Goal: Transaction & Acquisition: Purchase product/service

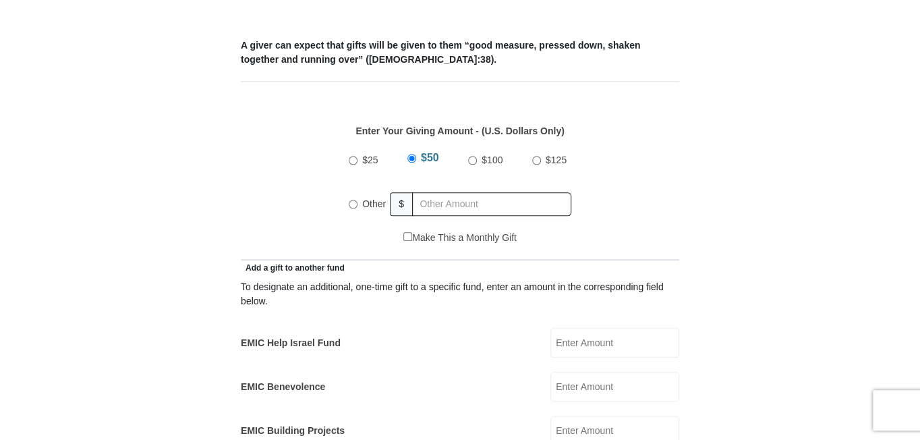
scroll to position [540, 0]
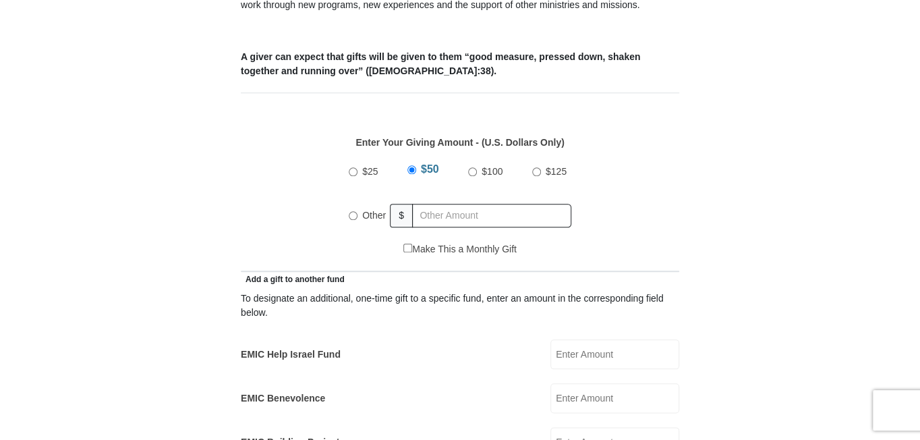
click at [354, 211] on input "Other" at bounding box center [353, 215] width 9 height 9
radio input "true"
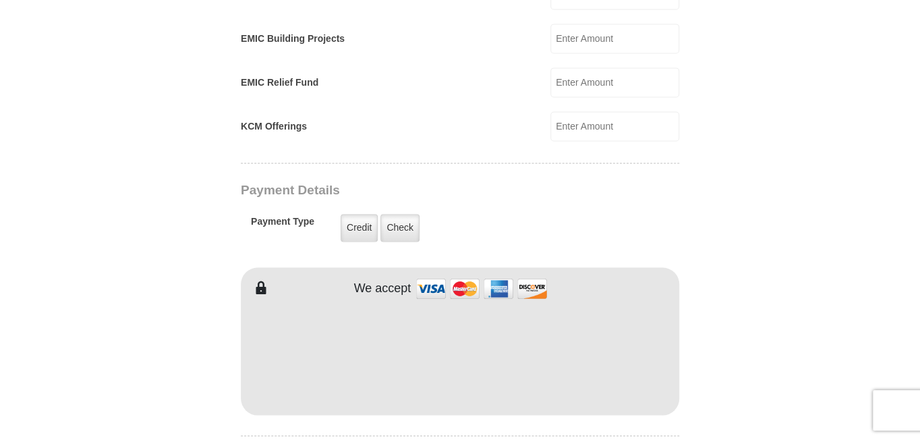
scroll to position [945, 0]
type input "1000.00"
click at [357, 213] on label "Credit" at bounding box center [359, 227] width 37 height 28
click at [0, 0] on input "Credit" at bounding box center [0, 0] width 0 height 0
type input "[PERSON_NAME]"
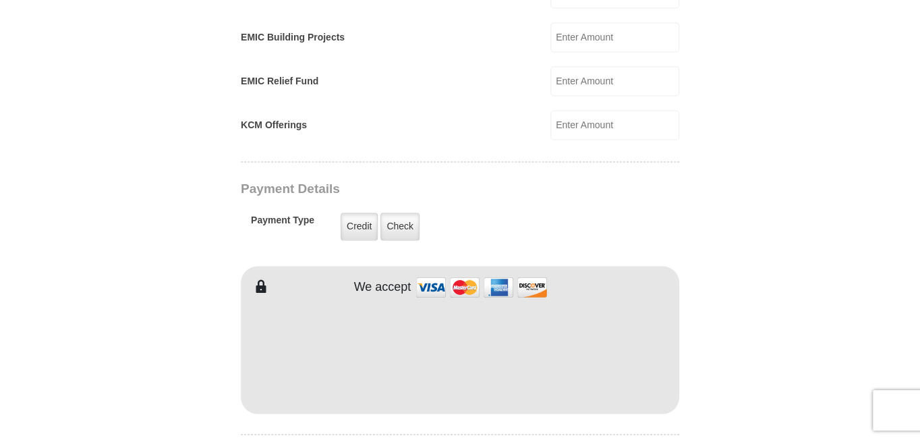
type input "West"
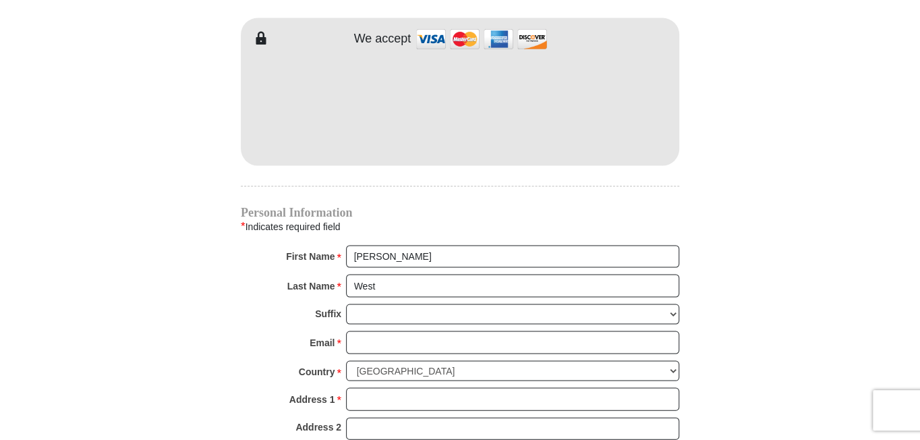
scroll to position [1215, 0]
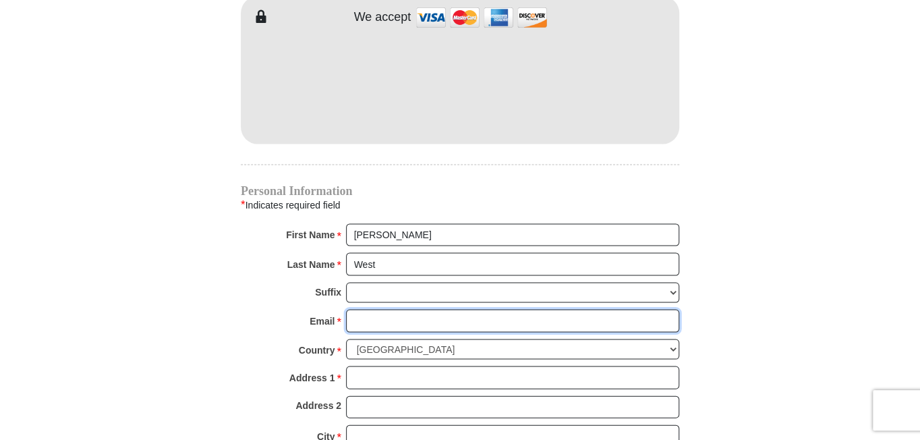
click at [391, 309] on input "Email *" at bounding box center [512, 320] width 333 height 23
type input "[EMAIL_ADDRESS][DOMAIN_NAME]"
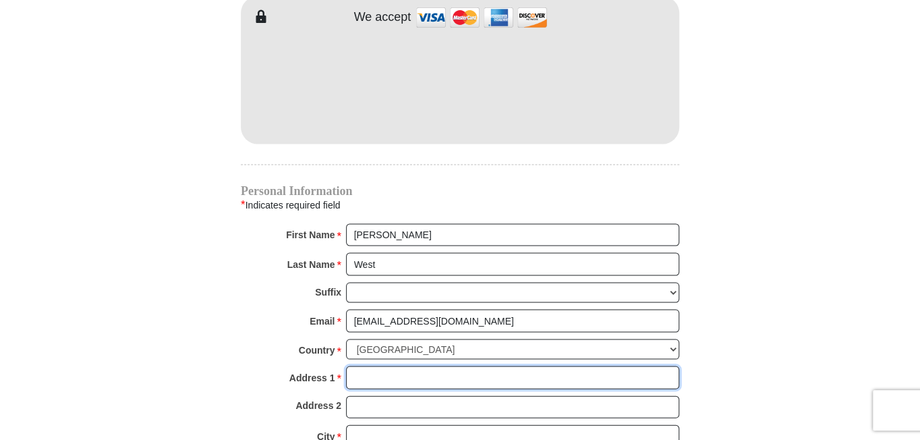
type input "[STREET_ADDRESS]"
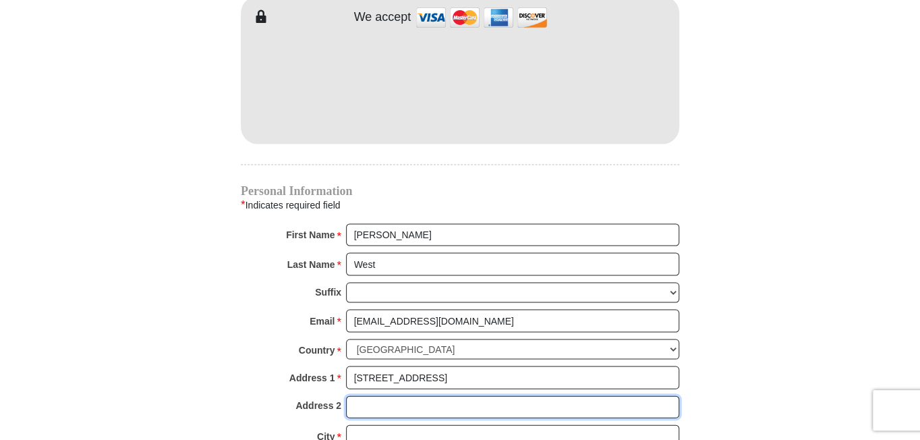
type input "Scottsdale. AZ 85254"
type input "Scottsdale"
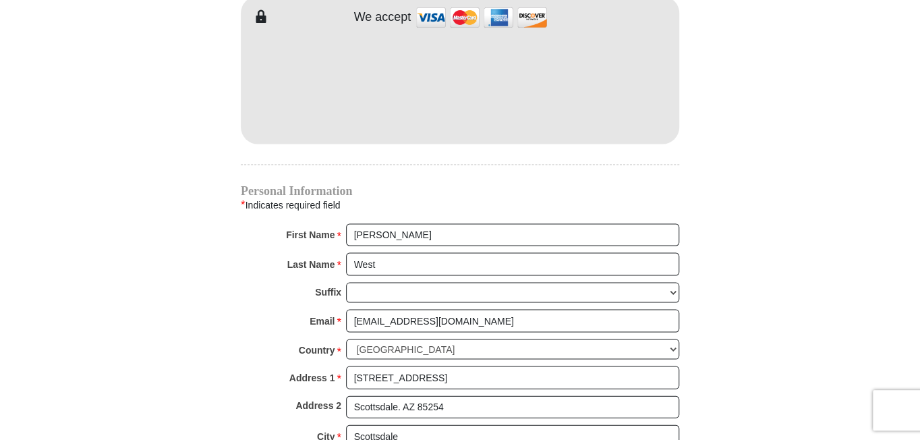
select select "AZ"
type input "85254-7543"
type input "7204704442"
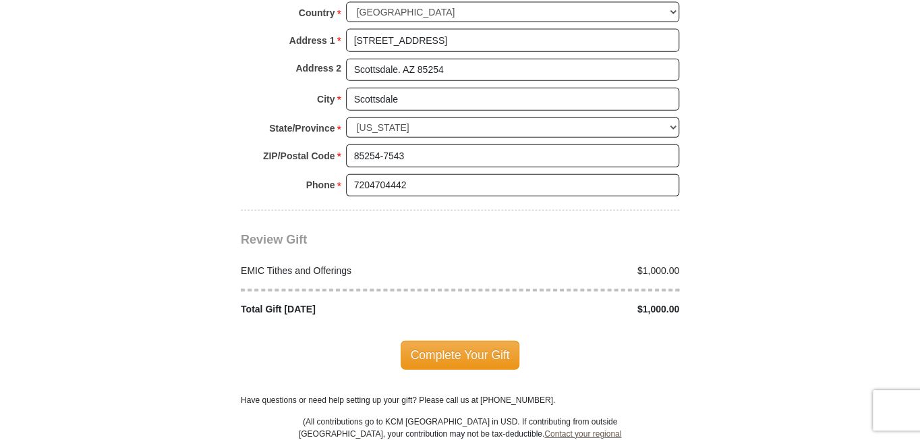
scroll to position [1619, 0]
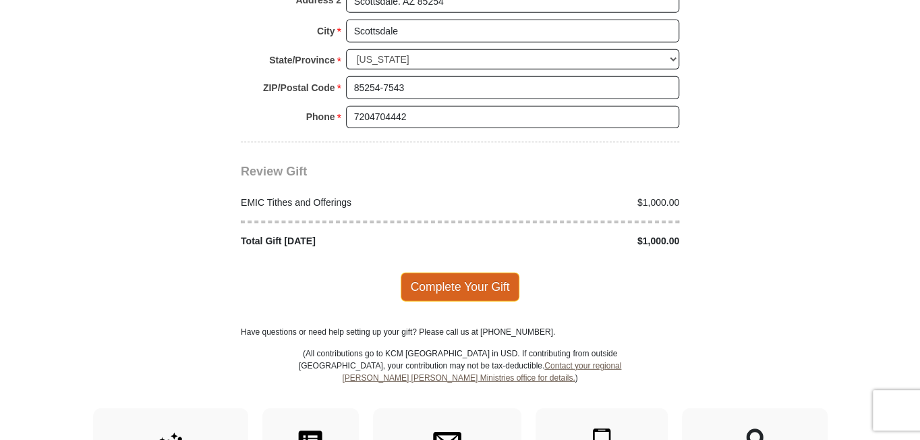
click at [443, 273] on span "Complete Your Gift" at bounding box center [460, 287] width 119 height 28
